Goal: Check status: Check status

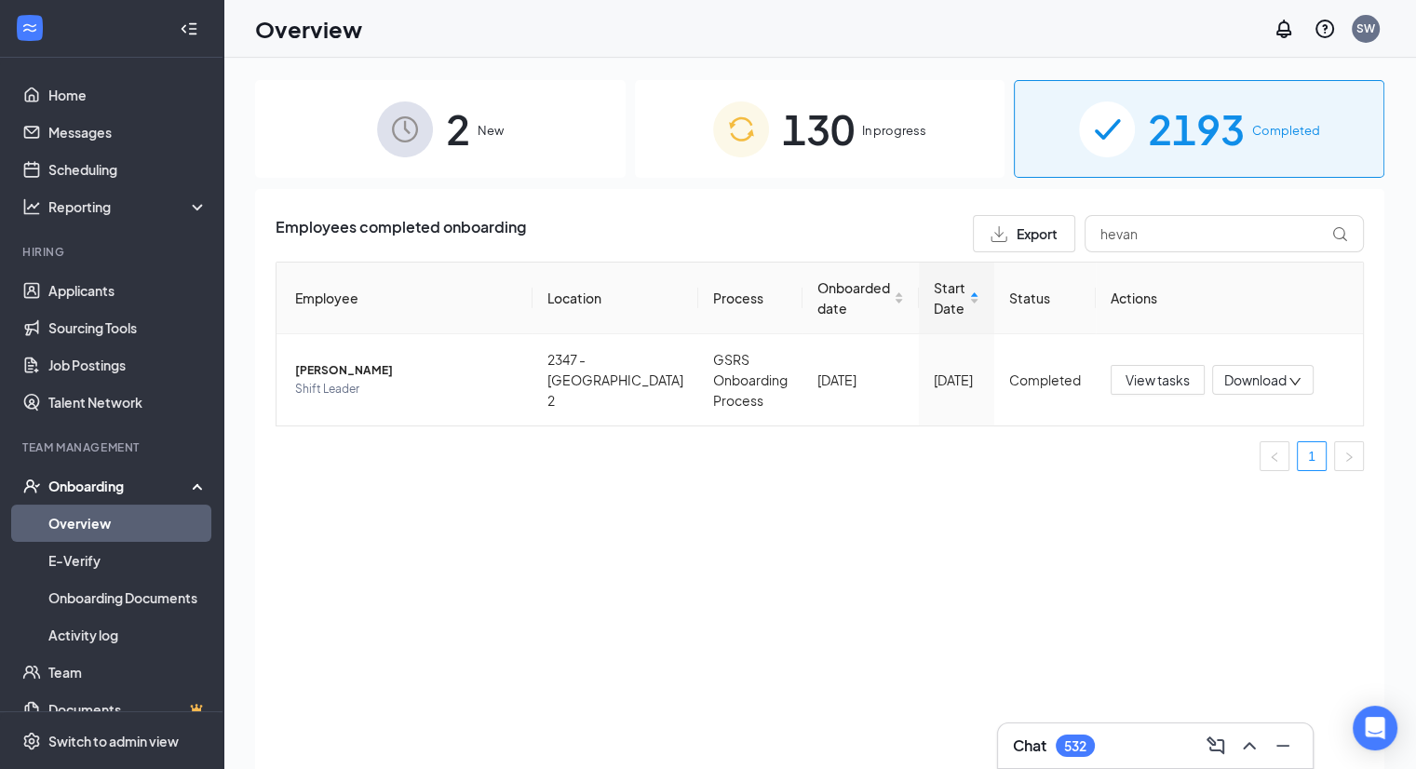
click at [492, 146] on div "2 New" at bounding box center [440, 129] width 371 height 98
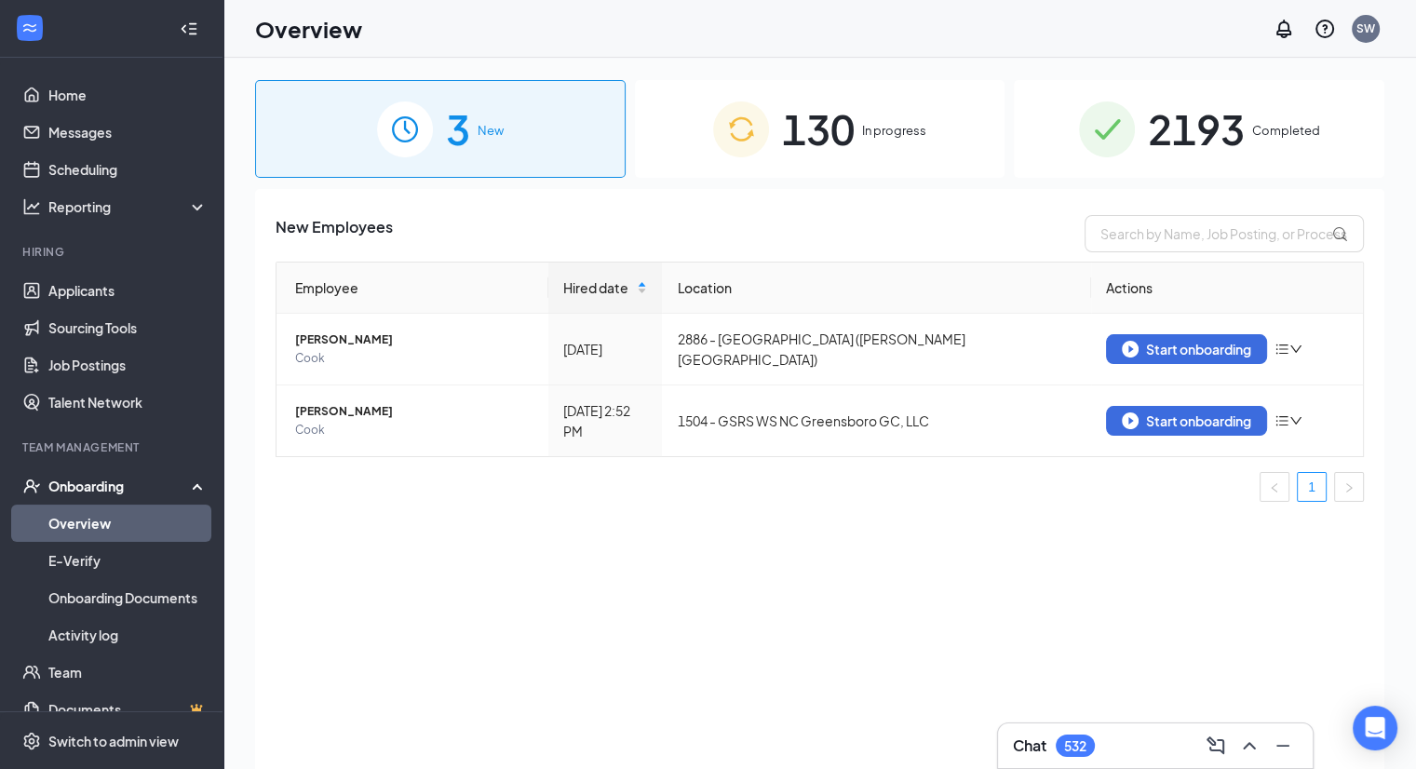
click at [843, 101] on span "130" at bounding box center [818, 129] width 73 height 64
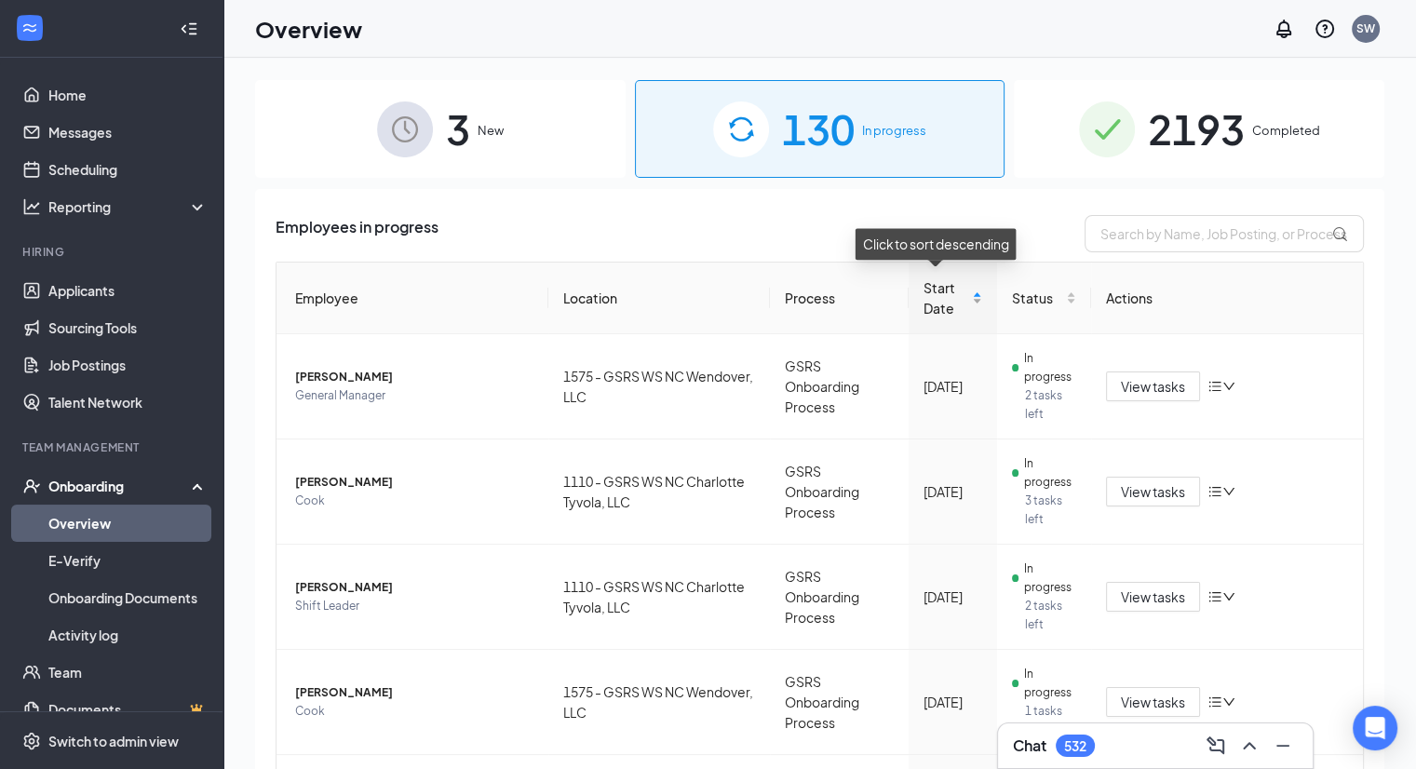
click at [954, 293] on div "Start Date" at bounding box center [953, 297] width 58 height 41
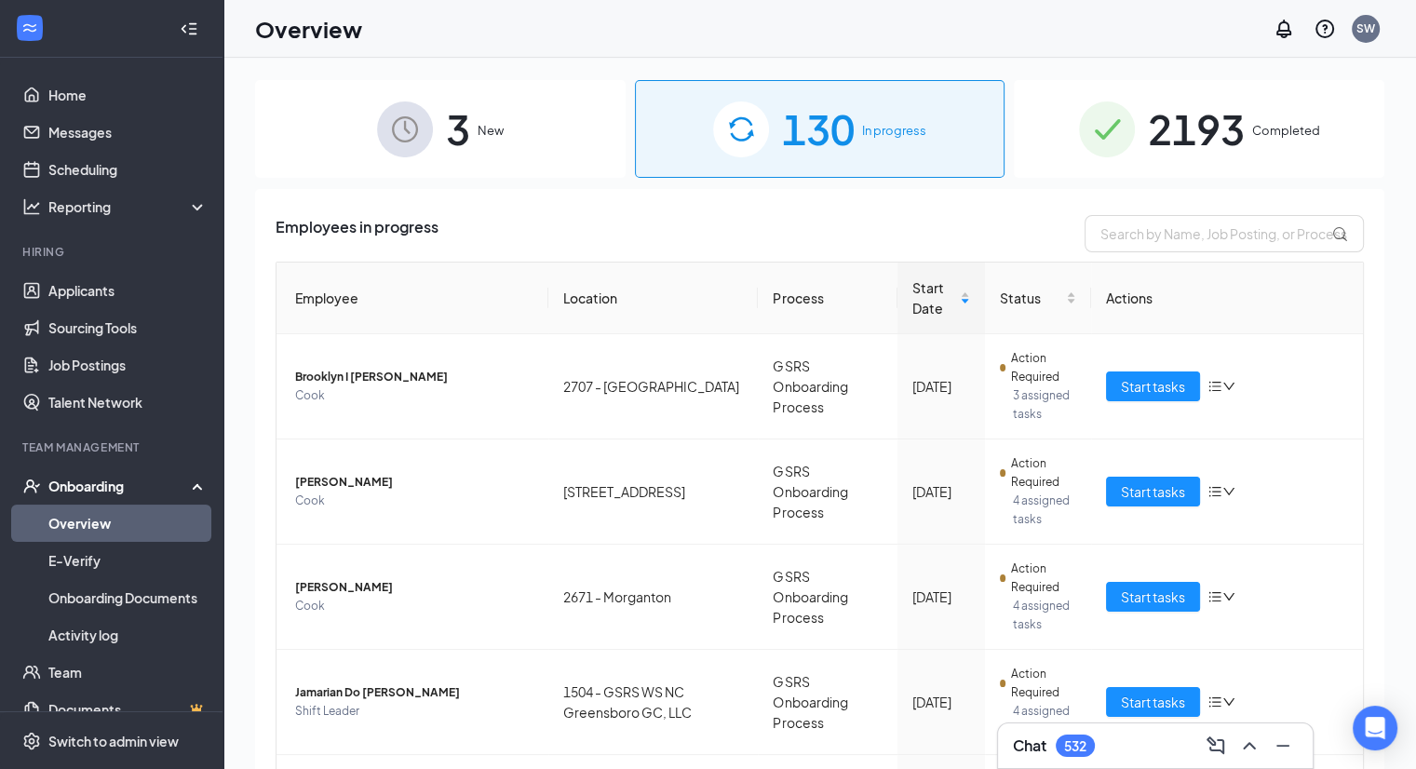
click at [1148, 149] on span "2193" at bounding box center [1196, 129] width 97 height 64
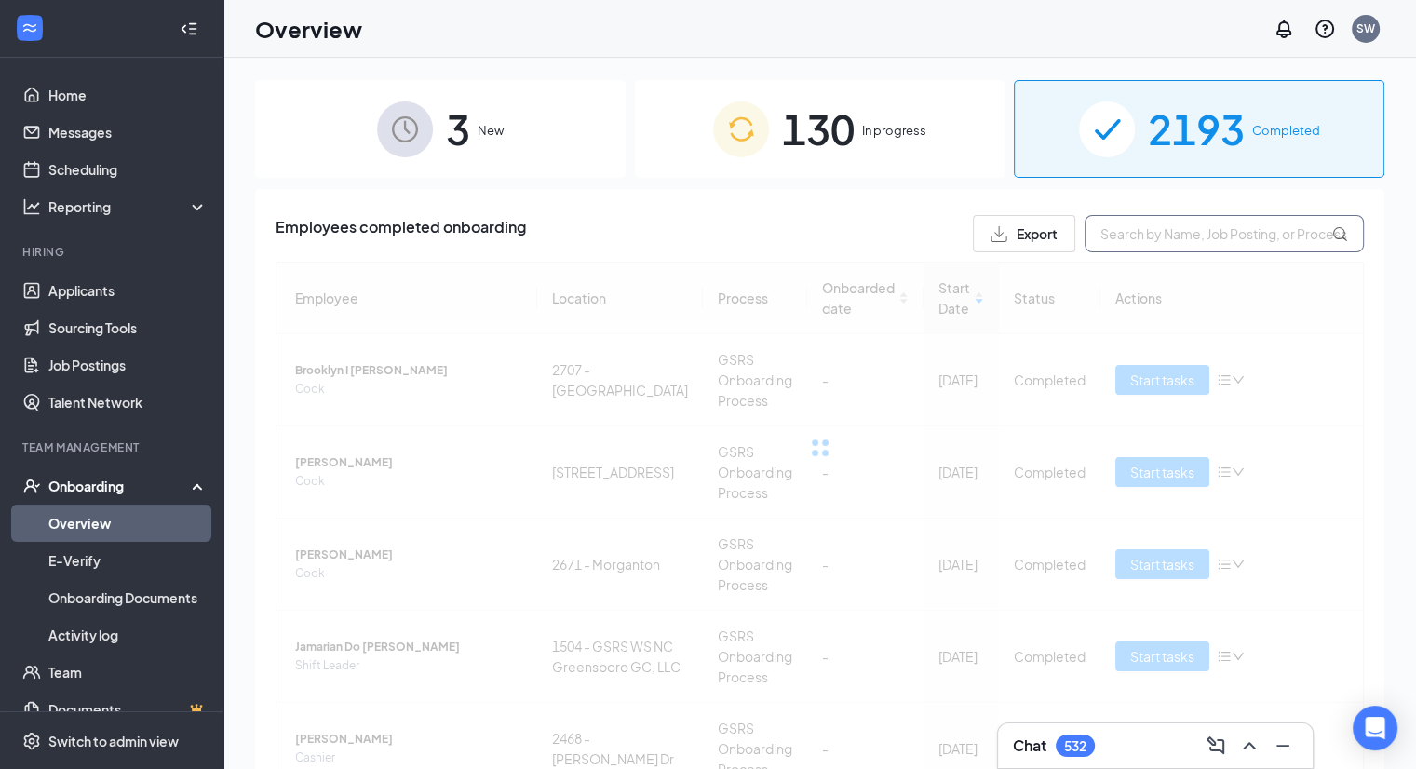
click at [1203, 239] on input "text" at bounding box center [1224, 233] width 279 height 37
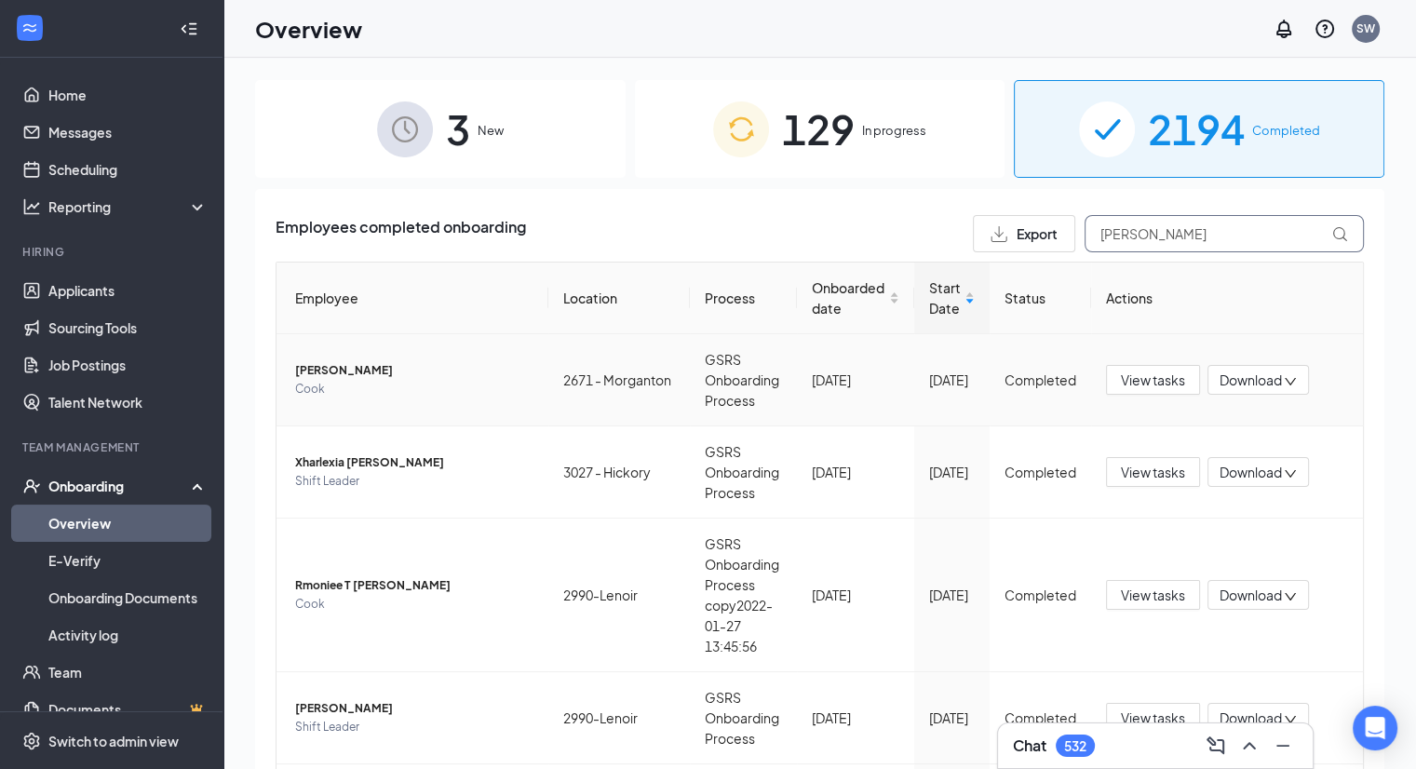
type input "[PERSON_NAME]"
click at [361, 372] on span "[PERSON_NAME]" at bounding box center [414, 370] width 238 height 19
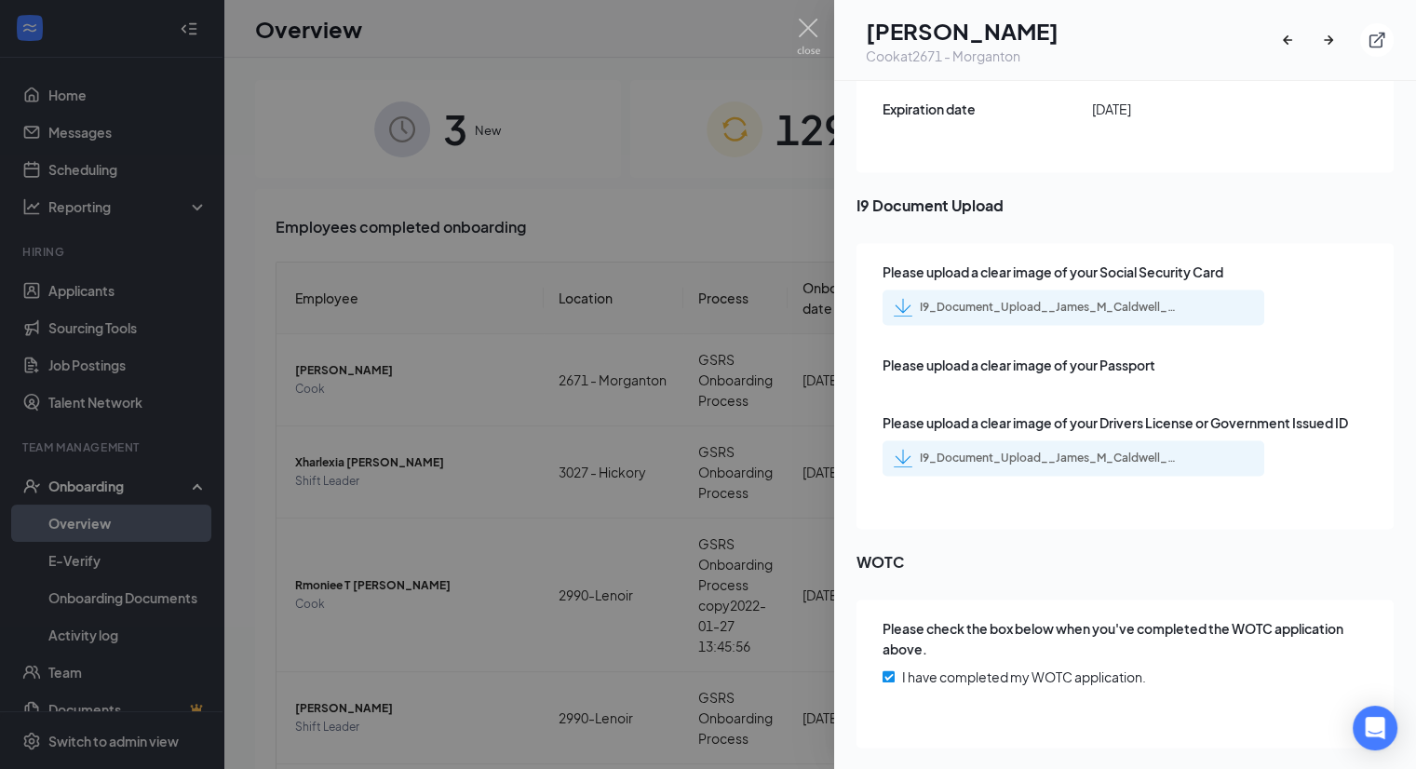
scroll to position [2768, 0]
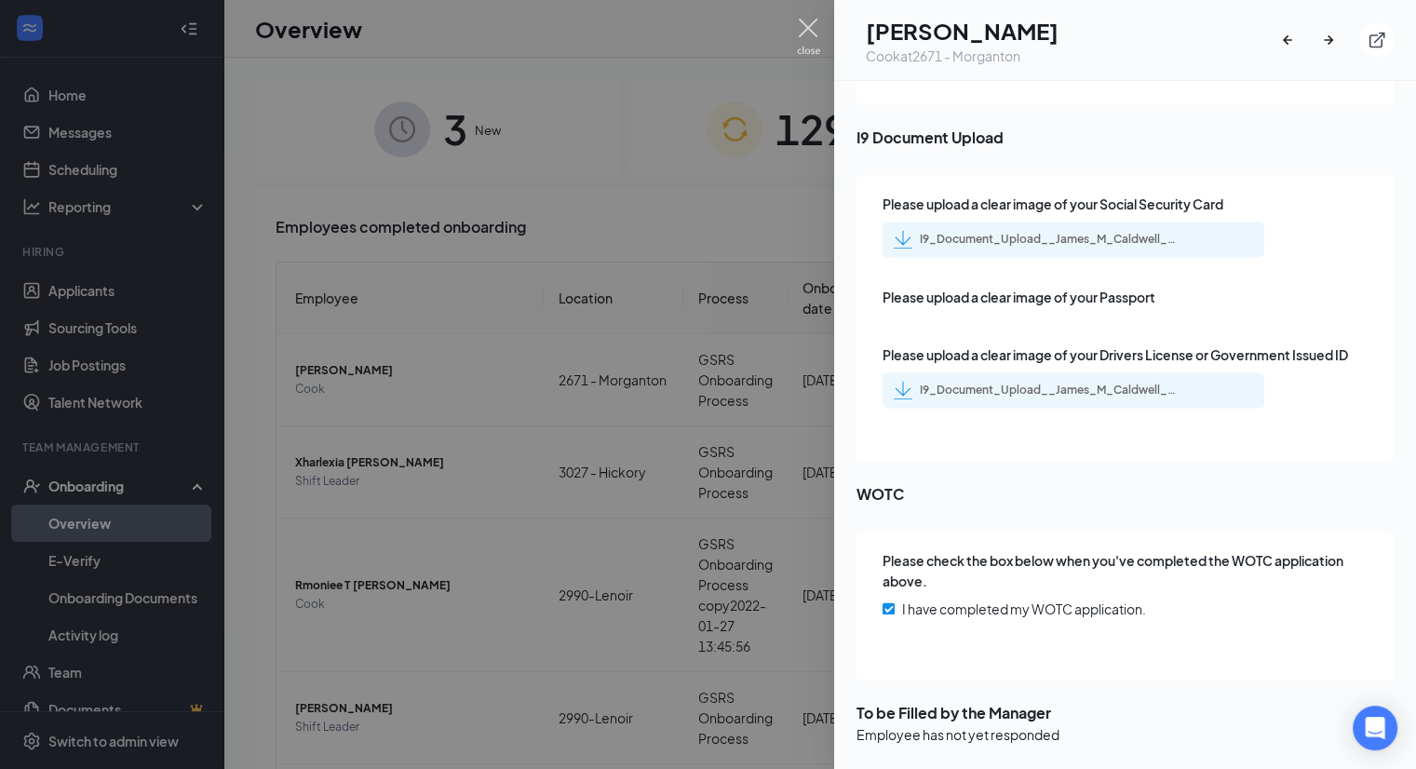
click at [805, 25] on img at bounding box center [808, 37] width 23 height 36
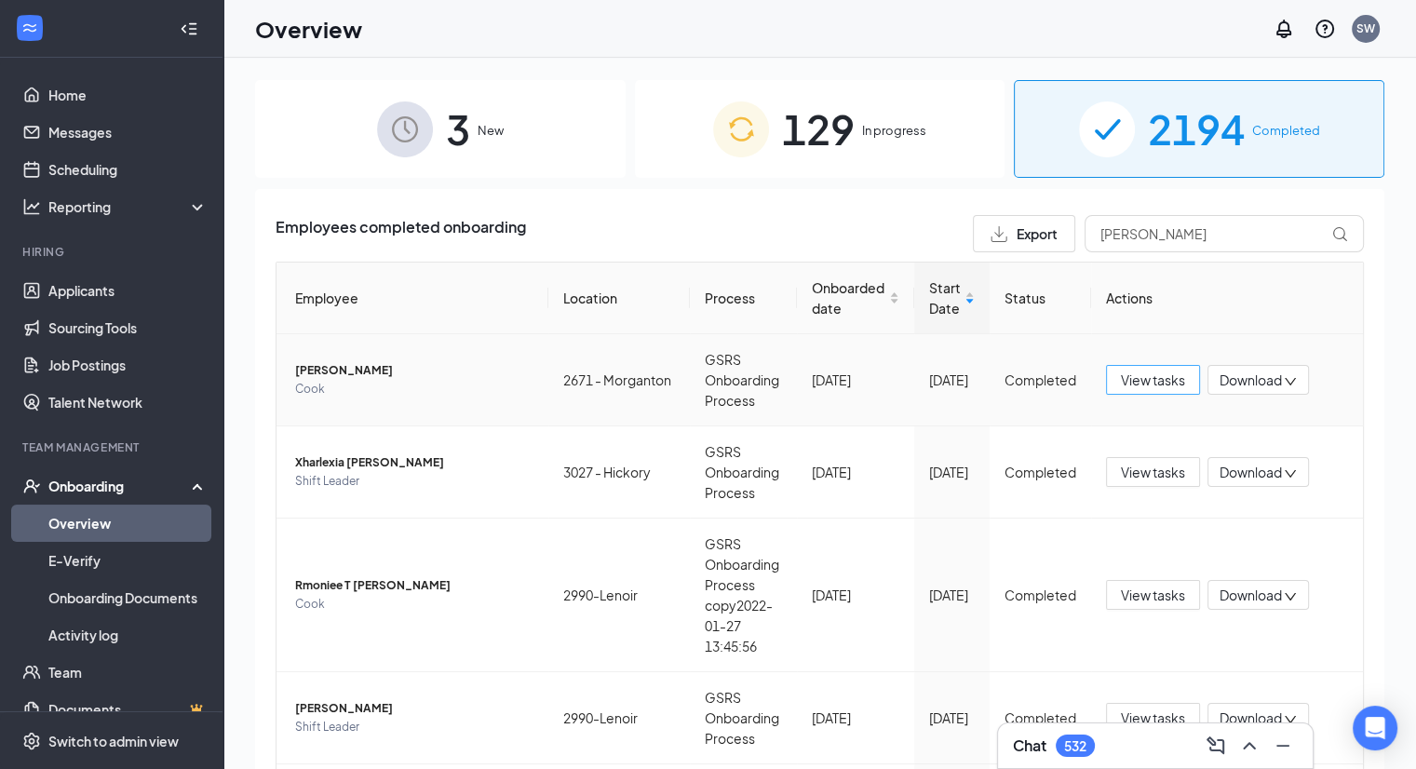
click at [1121, 378] on span "View tasks" at bounding box center [1153, 380] width 64 height 20
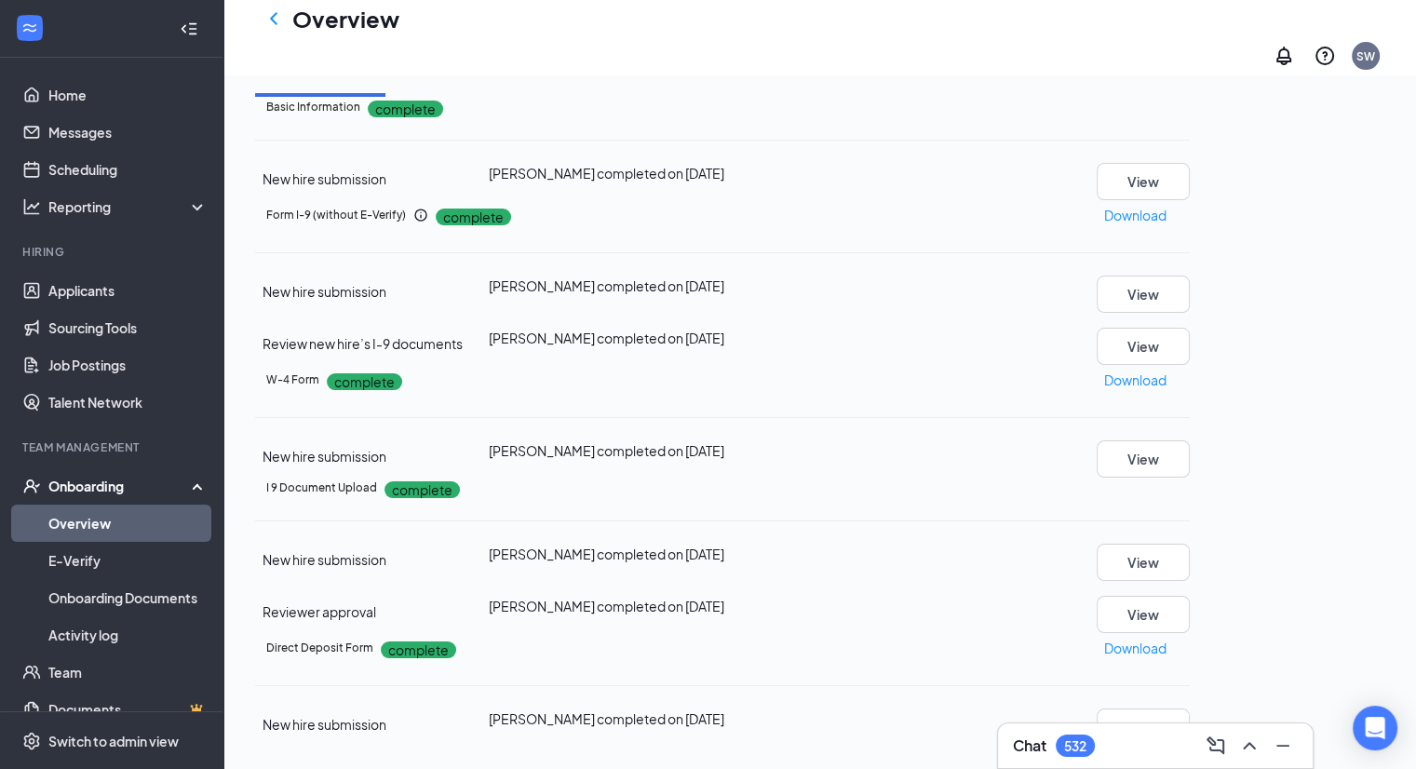
scroll to position [93, 0]
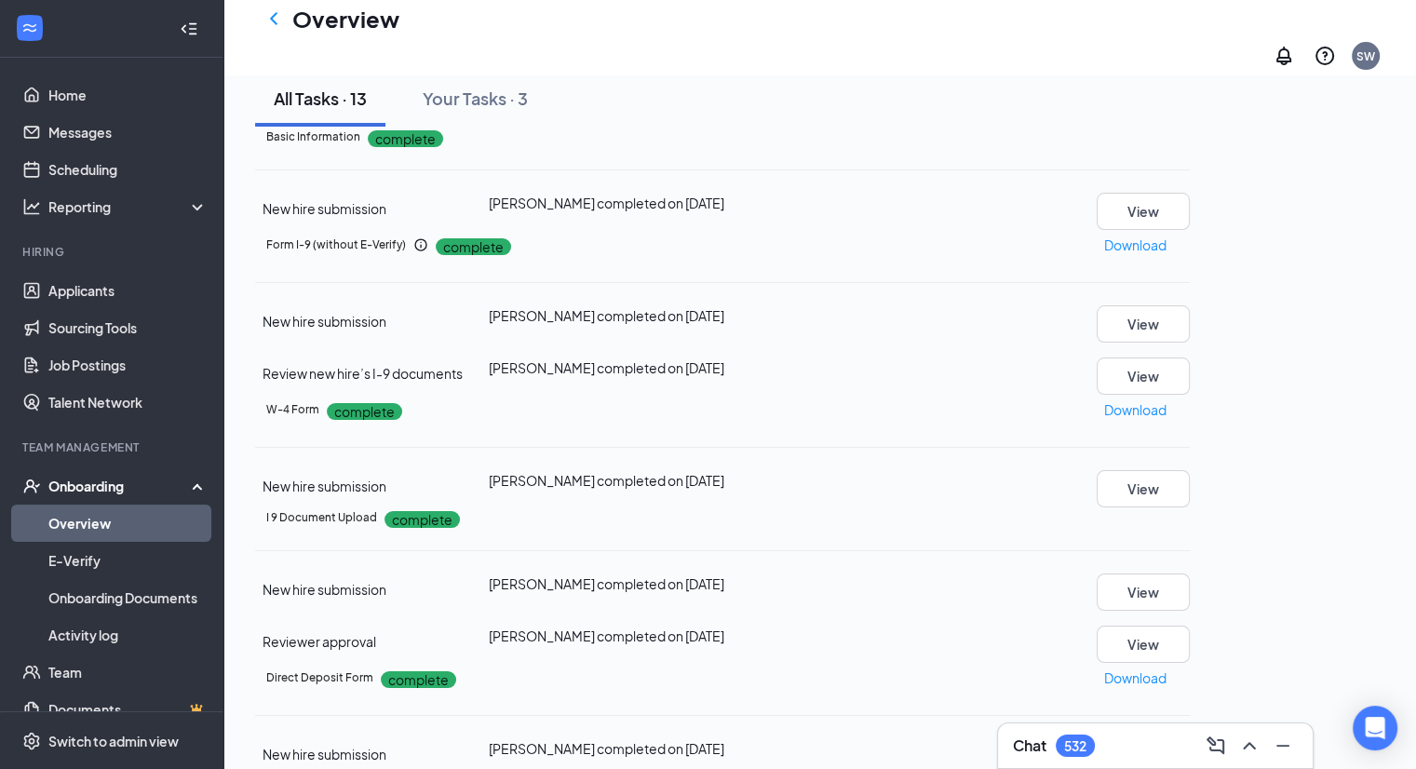
drag, startPoint x: 469, startPoint y: 211, endPoint x: 480, endPoint y: 232, distance: 23.3
click at [465, 127] on button "Your Tasks · 3" at bounding box center [475, 99] width 142 height 56
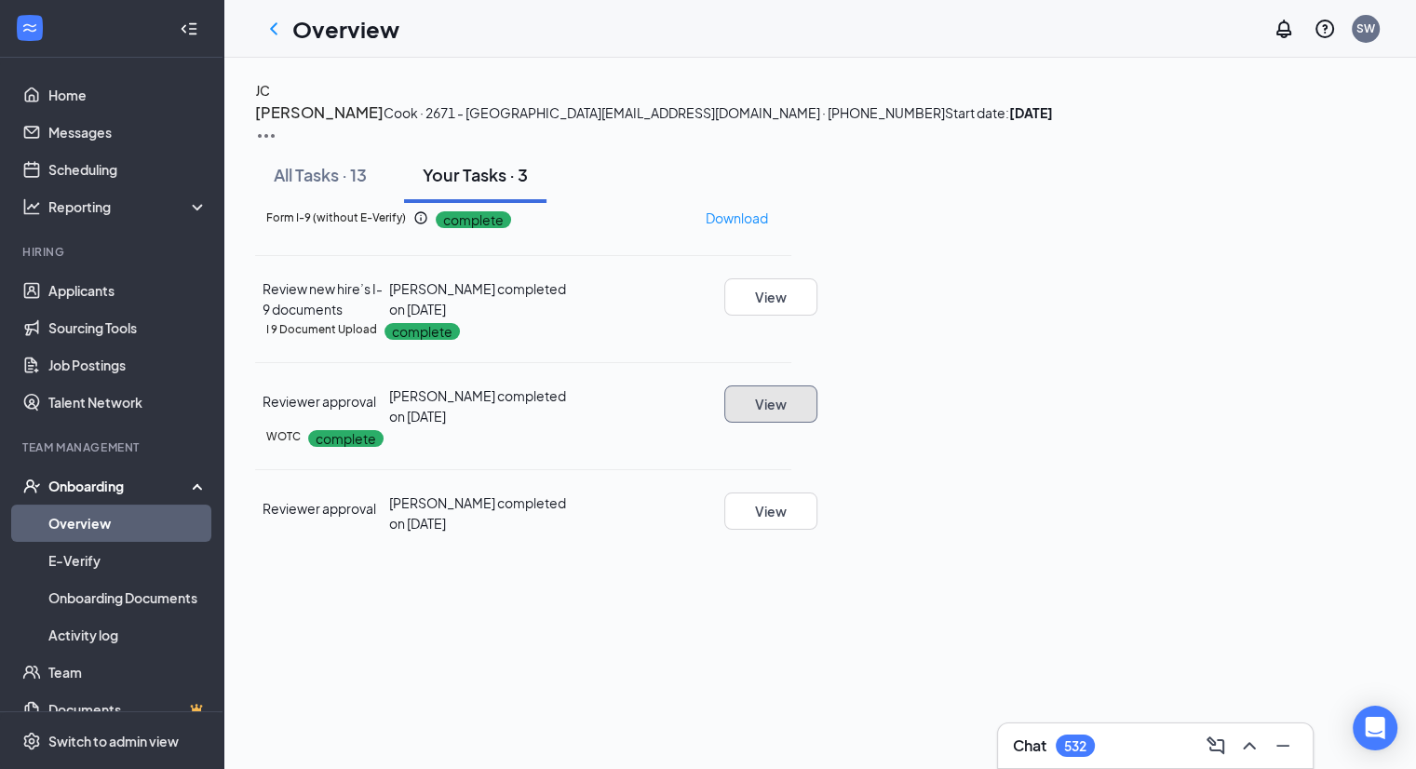
click at [817, 423] on button "View" at bounding box center [770, 403] width 93 height 37
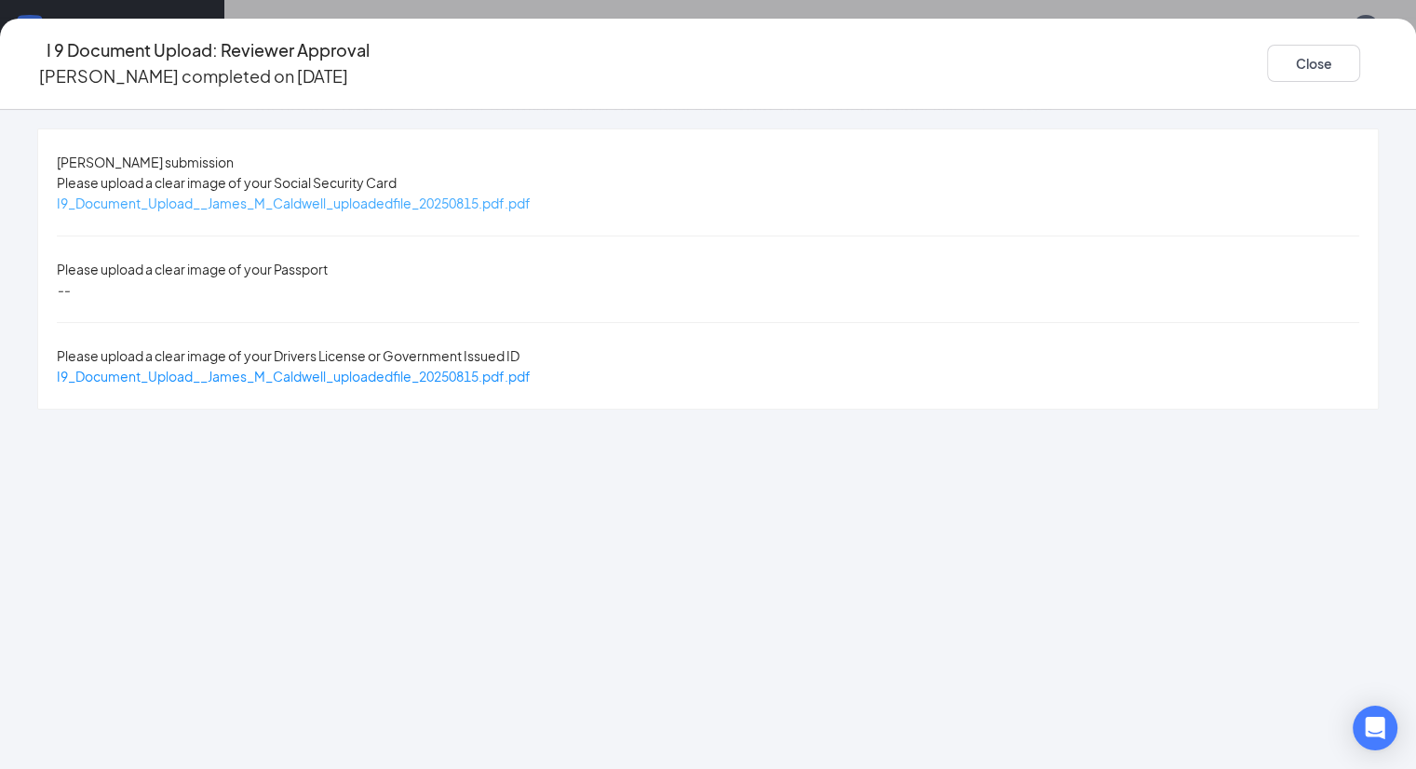
click at [384, 206] on span "I9_Document_Upload__James_M_Caldwell_uploadedfile_20250815.pdf.pdf" at bounding box center [294, 203] width 474 height 17
click at [486, 366] on div "I9_Document_Upload__James_M_Caldwell_uploadedfile_20250815.pdf.pdf" at bounding box center [294, 376] width 474 height 20
click at [484, 368] on span "I9_Document_Upload__James_M_Caldwell_uploadedfile_20250815.pdf.pdf" at bounding box center [294, 376] width 474 height 17
